Goal: Communication & Community: Answer question/provide support

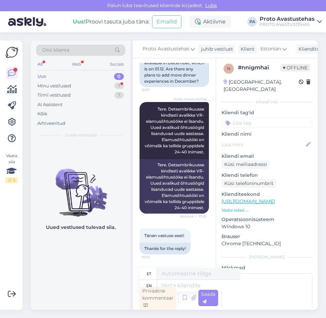
scroll to position [30, 0]
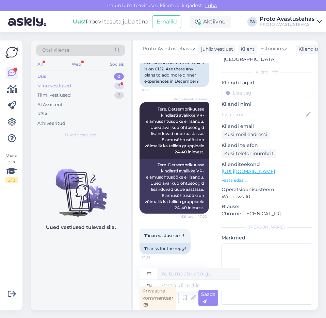
click at [57, 88] on div "Minu vestlused" at bounding box center [54, 86] width 34 height 7
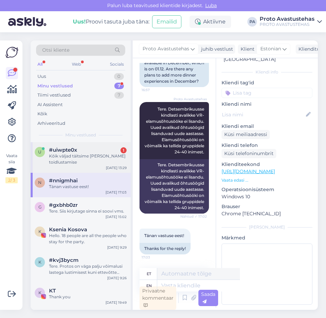
click at [73, 154] on div "Kõik väljad täitsime [PERSON_NAME] toidlustamise" at bounding box center [88, 159] width 78 height 12
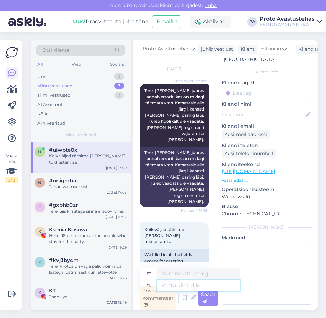
click at [184, 286] on textarea at bounding box center [198, 286] width 83 height 12
type textarea "KAs k"
type textarea "KA-d"
type textarea "KAs ka"
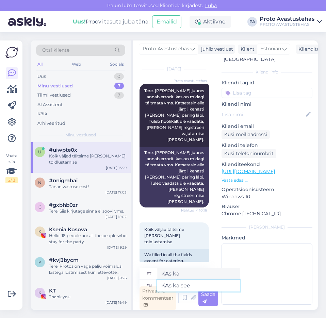
type textarea "KAs ka see o"
type textarea "KAs ka see"
type textarea "KAs ka see oli n"
type textarea "KAs ka see oli"
type textarea "KAs ka see oli nõutud"
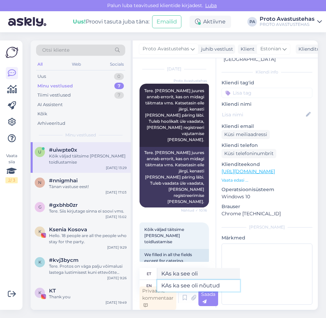
type textarea "KAs ka see oli nõutud"
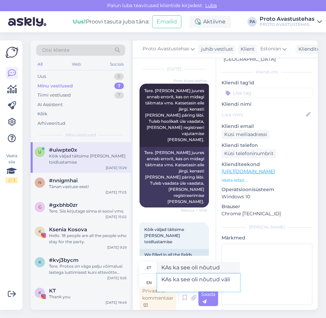
type textarea "KAs ka see oli nõutud väli?"
type textarea "Kas see oli nõutud väli?"
click at [170, 279] on textarea "KAs ka see oli nõutud väli?" at bounding box center [198, 283] width 83 height 18
type textarea "Kas ka see oli nõutud väli?"
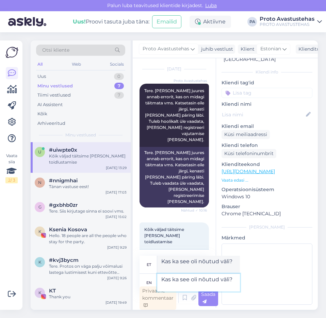
click at [186, 287] on textarea "Kas ka see oli nõutud väli?" at bounding box center [198, 283] width 83 height 18
type textarea "Kas ka see oli nõutud väli?"
click at [210, 296] on span "Saada" at bounding box center [208, 297] width 14 height 13
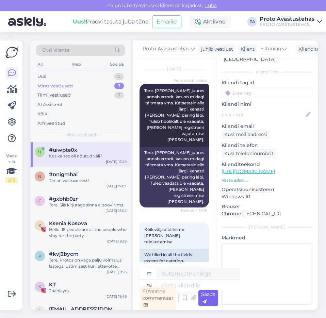
scroll to position [450, 0]
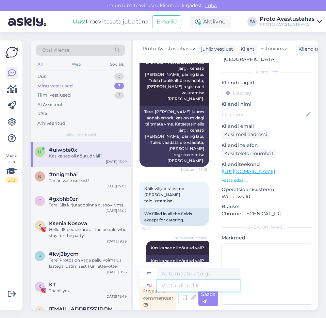
click at [185, 286] on textarea at bounding box center [198, 286] width 83 height 12
type textarea "Sel j"
type textarea "Sel"
type textarea "Sel juhul s"
type textarea "Sel juhul"
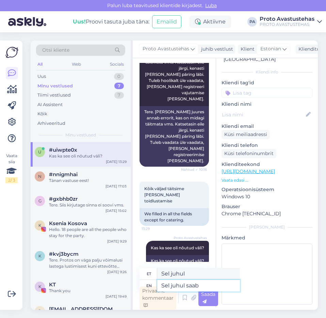
type textarea "Sel juhul saab s"
type textarea "Sel [PERSON_NAME]"
type textarea "Sel juhul saab sinn a"
type textarea "Sel juhul saab sinn"
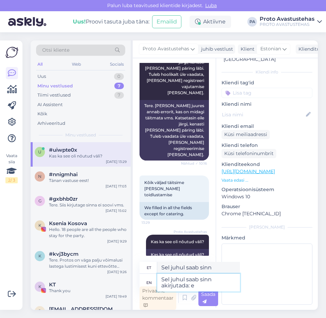
type textarea "Sel juhul saab sinn akirjutada: ei"
type textarea "Sel juhul saab sinn akirjutada:"
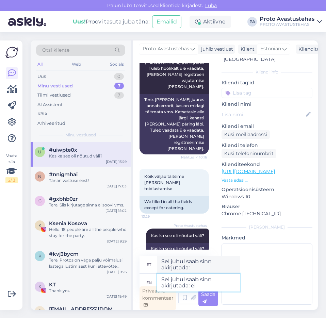
type textarea "Sel juhul saab sinn akirjutada: ei s"
type textarea "Sel juhul saab sinn akirjutada: ei"
type textarea "Sel juhul saab sinn akirjutada: ei soovi."
type textarea "Sel juhul saab sinn akirjutada: ei soovi"
type textarea "Sel juhul saab sinn akirjutada: ei soovi."
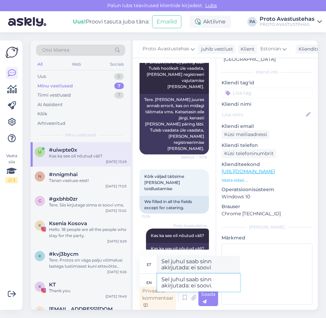
type textarea "Sel juhul saab sinn akirjutada: ei soovi."
type textarea "Sel juhul saab sinn akirjutada: ei soovi. Või"
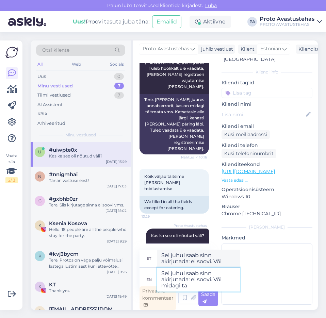
type textarea "Sel juhul saab sinn akirjutada: ei soovi. Või midagi [MEDICAL_DATA]"
type textarea "Sel juhul saab sinn akirjutada: ei soovi. Või midagi"
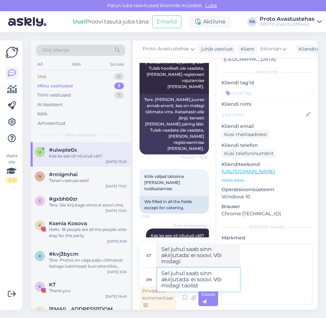
type textarea "Sel juhul saab sinn akirjutada: ei soovi. Või midagi taolist."
click at [212, 273] on textarea "Sel juhul saab sinn akirjutada: ei soovi. Või midagi taolist." at bounding box center [198, 280] width 83 height 24
click at [164, 279] on textarea "Sel juhul saab sinn akirjutada: ei soovi. Või midagi taolist." at bounding box center [198, 280] width 83 height 24
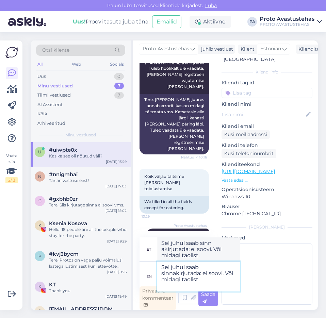
type textarea "Sel juhul saab sinna kirjutada: ei soovi. Või midagi taolist."
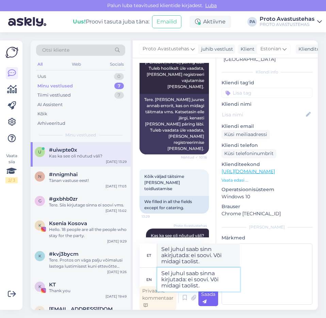
type textarea "Sel juhul saab sinna kirjutada: ei soovi. Või midagi taolist."
click at [209, 297] on div "Saada" at bounding box center [208, 298] width 20 height 16
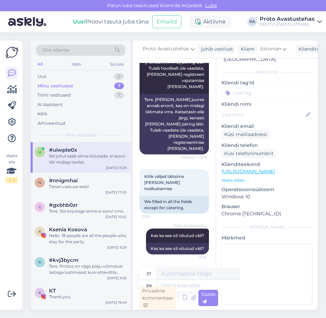
scroll to position [515, 0]
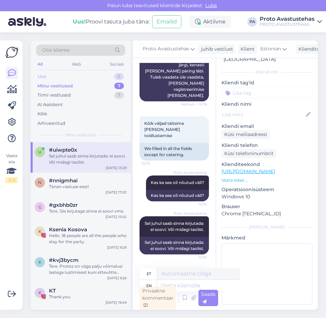
click at [47, 76] on div "Uus 0" at bounding box center [80, 77] width 89 height 10
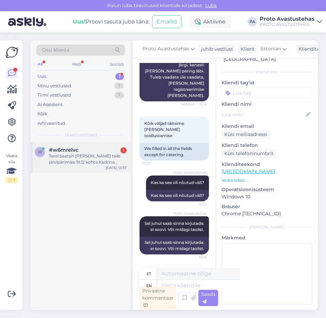
click at [63, 158] on div "Tere! Saatsin [PERSON_NAME] teile järelpärimise 19.12 kohta Kadrina Lasteaiast …" at bounding box center [88, 159] width 78 height 12
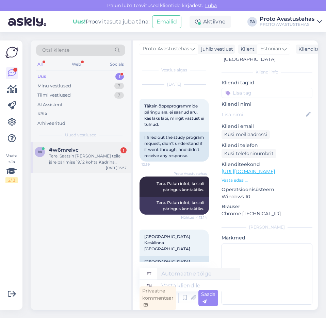
scroll to position [0, 0]
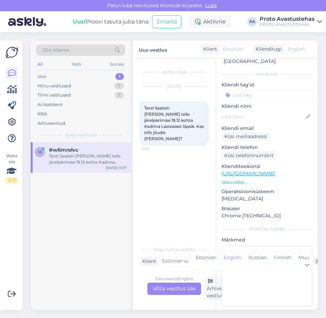
drag, startPoint x: 179, startPoint y: 289, endPoint x: 183, endPoint y: 284, distance: 5.8
click at [179, 289] on div "Estonian to English Võta vestlus üle" at bounding box center [174, 289] width 54 height 12
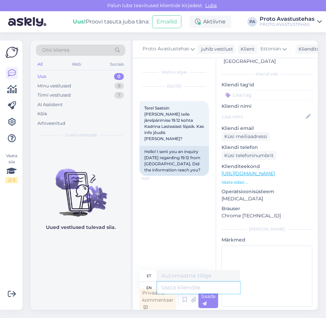
click at [193, 286] on textarea at bounding box center [198, 288] width 83 height 12
type textarea "Tere."
type textarea "Tere. [GEOGRAPHIC_DATA]"
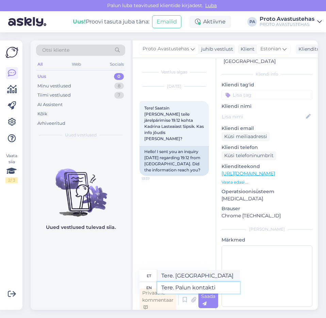
type textarea "Tere. Palun kontakti"
type textarea "Tere. Palun võtke ühendust"
type textarea "Tere. Palun kontakti nime"
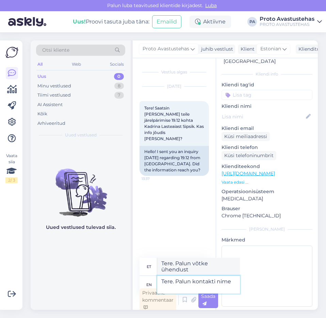
type textarea "Tere. Palun võtke meiega ühendust"
type textarea "Tere. Palun kontakti nime päringus."
click at [211, 297] on span "Saada" at bounding box center [208, 299] width 14 height 13
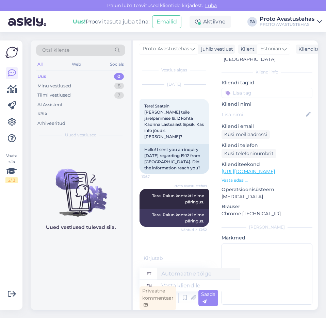
scroll to position [13, 0]
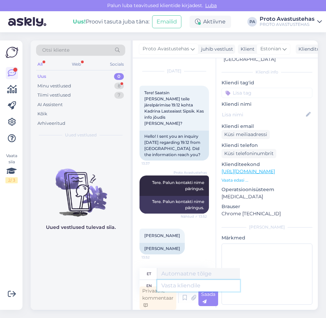
click at [189, 287] on textarea at bounding box center [198, 286] width 83 height 12
type textarea "Tere."
type textarea "Tere. Ja"
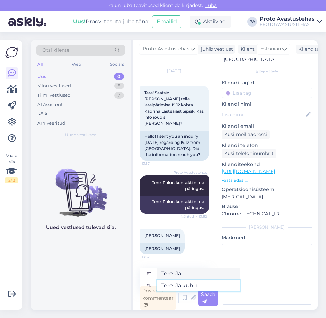
type textarea "Tere. Ja kuhu"
type textarea "Tere. Ja kuhu Te p"
type textarea "Tere. Ja kuhu Te"
type textarea "Tere. Ja kuhu Te pärngu"
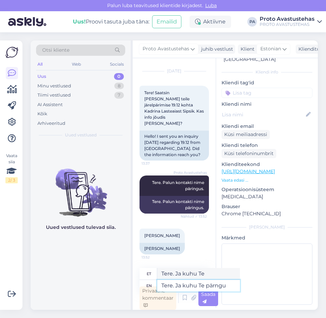
type textarea "Tere. Ja kuhu Te pärngu"
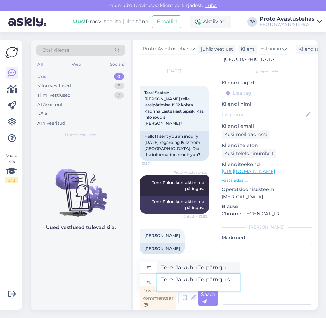
scroll to position [19, 0]
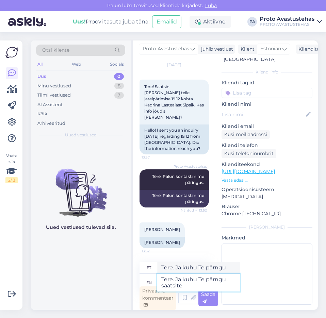
type textarea "Tere. Ja kuhu Te pärngu saatsite"
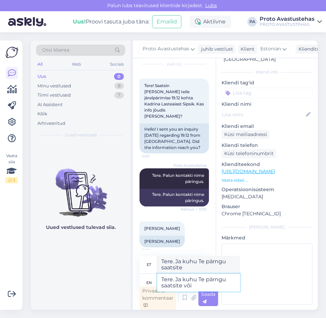
type textarea "Tere. Ja kuhu Te pärngu saatsite või k"
type textarea "Tere. Ja kuhu Te pärngu saatsite või"
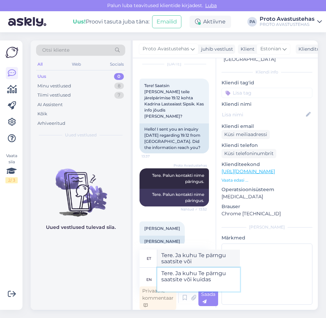
type textarea "Tere. Ja kuhu Te pärngu saatsite või kuidas?"
click at [214, 273] on textarea "Tere. Ja kuhu Te pärngu saatsite või kuidas?" at bounding box center [198, 280] width 83 height 24
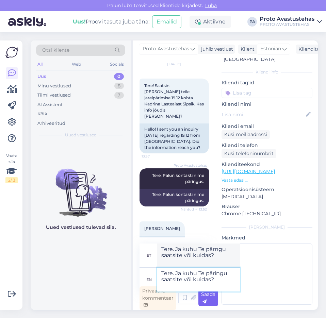
type textarea "Tere. Ja kuhu Te päringu saatsite või kuidas?"
click at [210, 297] on span "Saada" at bounding box center [208, 297] width 14 height 13
type textarea "Tere. Ja kuhu Te päringu saatsite või kuidas?"
drag, startPoint x: 42, startPoint y: 74, endPoint x: 51, endPoint y: 78, distance: 9.9
click at [42, 74] on div "Uus" at bounding box center [41, 76] width 9 height 7
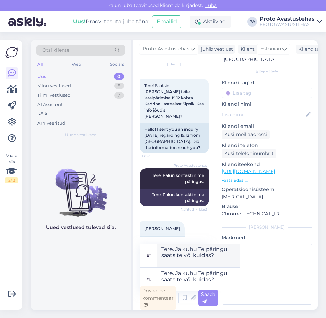
click at [44, 77] on div "Uus" at bounding box center [41, 76] width 9 height 7
click at [208, 296] on span "Saada" at bounding box center [208, 297] width 14 height 13
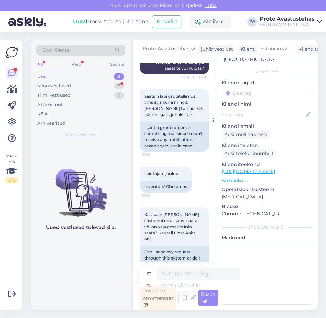
scroll to position [281, 0]
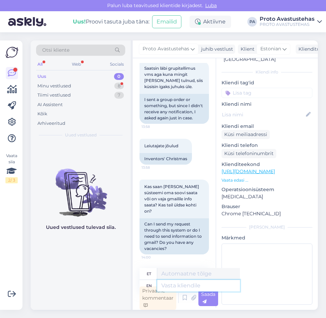
click at [183, 286] on textarea at bounding box center [198, 286] width 83 height 12
type textarea "Tere."
type textarea "Tere"
type textarea "Tere."
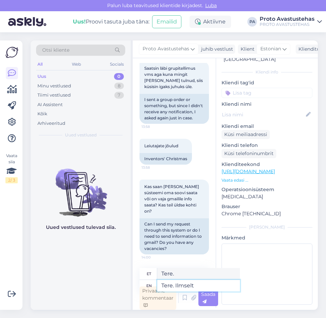
type textarea "Tere. Ilmselt"
type textarea "Tere. Ilmselt jäi Te"
type textarea "Tere. Ilmselt jäi"
type textarea "Tere. Ilmselt jäi Teil"
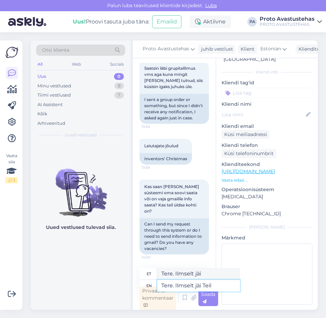
type textarea "Tere. Ilmselt jäi Teile"
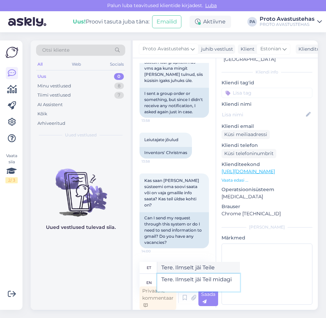
type textarea "Tere. Ilmselt jäi Teil midagi"
type textarea "Tere. Ilmselt jäi Teil midagi märkimata"
type textarea "Tere. Ilmselt jäi Teil midagi märkimata, e"
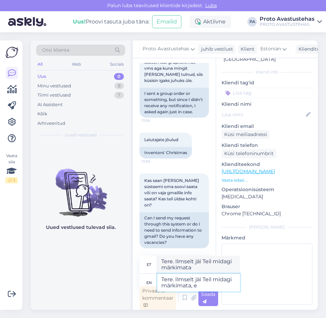
type textarea "Tere. Ilmselt jäi teil midagi märkimata,"
type textarea "Tere. Ilmselt jäi Teil midagi märkimata, et"
type textarea "Tere. Ilmselt jäi Teil midagi märkimata,"
type textarea "Tere. Ilmselt jäi teil midagi märkimata,"
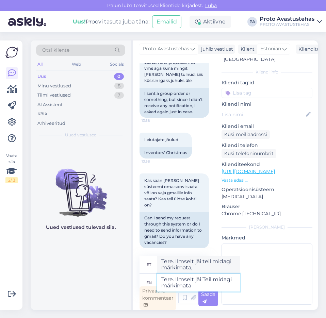
type textarea "Tere. Ilmselt jäi Teil midagi märkimata n"
type textarea "Tere. Ilmselt jäi Teil midagi märkimata"
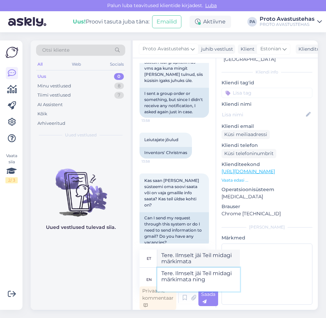
type textarea "Tere. Ilmselt jäi Teil midagi märkimata ning"
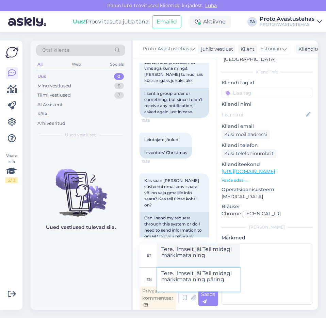
type textarea "Tere. Ilmselt jäi Teil midagi märkimata ning päring"
type textarea "Tere. Ilmselt jäi Teil midagi märkimata ja päring"
type textarea "Tere. Ilmselt jäi Teil midagi märkimata ning päring ei t"
type textarea "Tere. Ilmselt jäi Teil midagi märkimata ning päring ei"
type textarea "Tere. Ilmselt jäi Teil midagi märkimata ning päring ei tulnud"
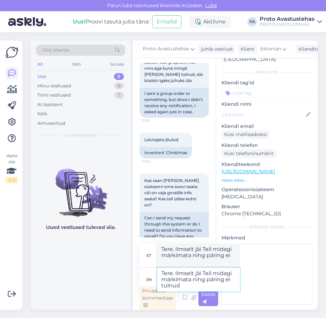
type textarea "Tere. Ilmselt jäi Teil midagi märkimata ning päring ei tulnud"
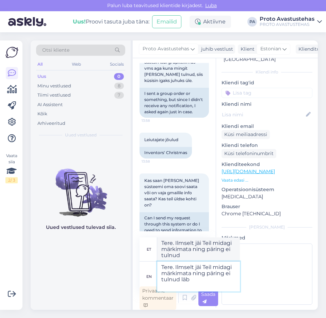
type textarea "Tere. Ilmselt jäi Teil midagi märkimata ning päring ei tulnud läbi"
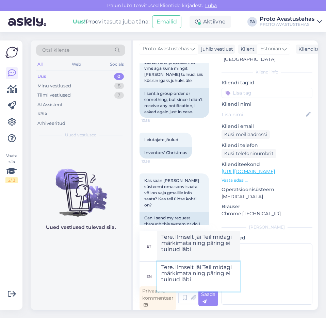
type textarea "Tere. Ilmselt jäi Teil midagi märkimata ning päring ei tulnud läbi."
